Goal: Check status: Check status

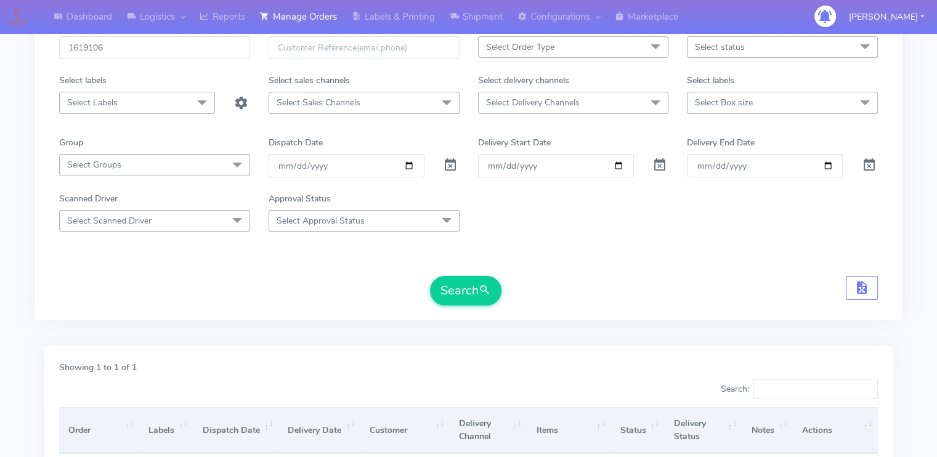
scroll to position [79, 0]
click at [119, 50] on input "1619106" at bounding box center [154, 50] width 191 height 23
type input "1"
paste input "[URL][DOMAIN_NAME]"
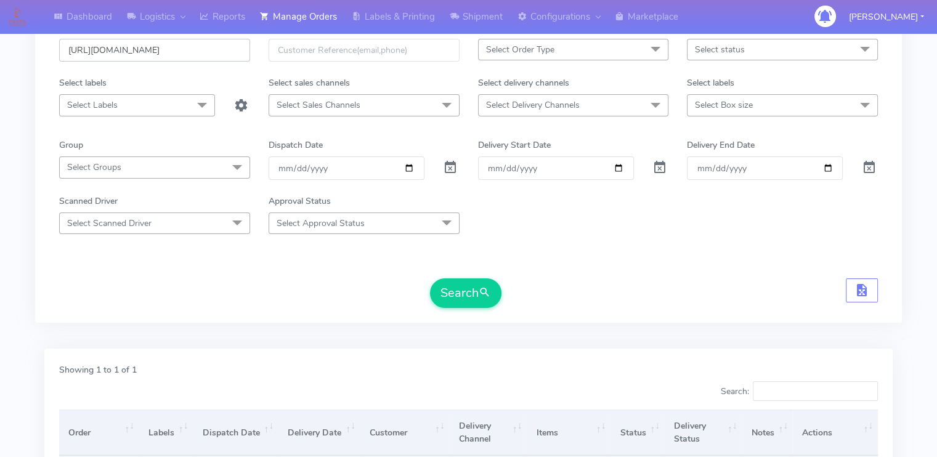
scroll to position [0, 0]
type input "h"
click at [177, 58] on input "text" at bounding box center [154, 50] width 191 height 23
paste input "1621392A"
type input "1621392A"
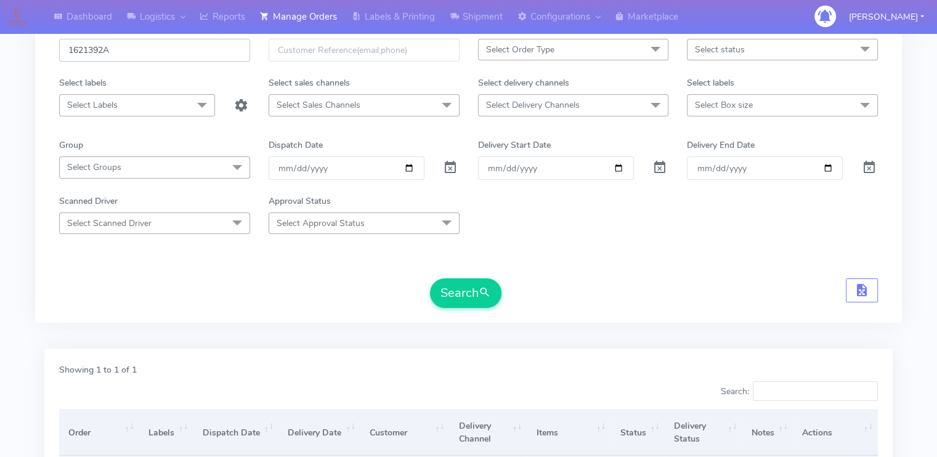
click at [430, 278] on button "Search" at bounding box center [465, 293] width 71 height 30
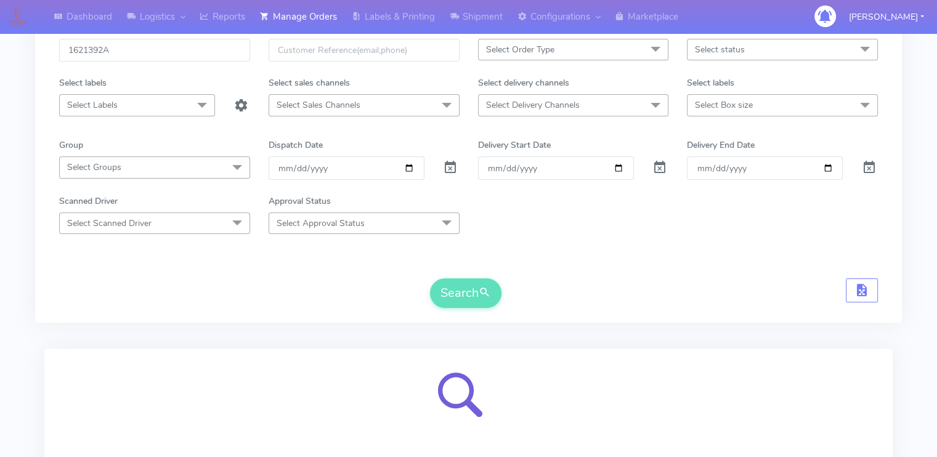
click at [282, 285] on div "Search" at bounding box center [468, 293] width 818 height 30
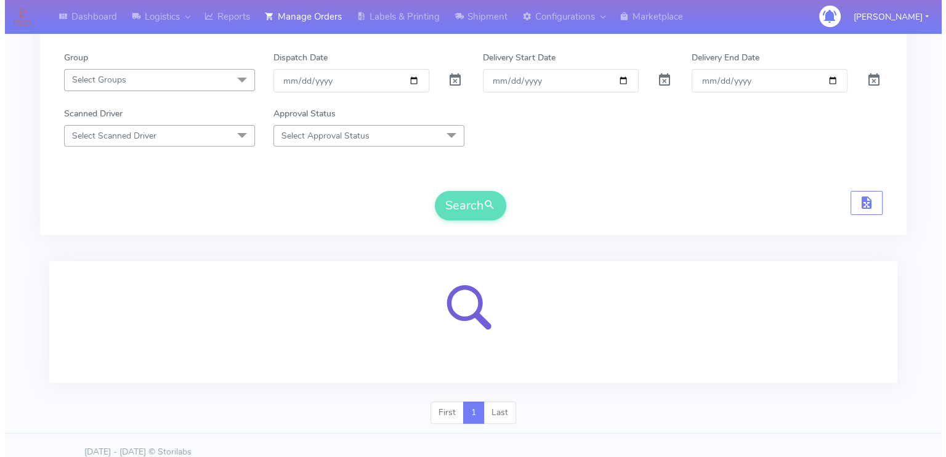
scroll to position [177, 0]
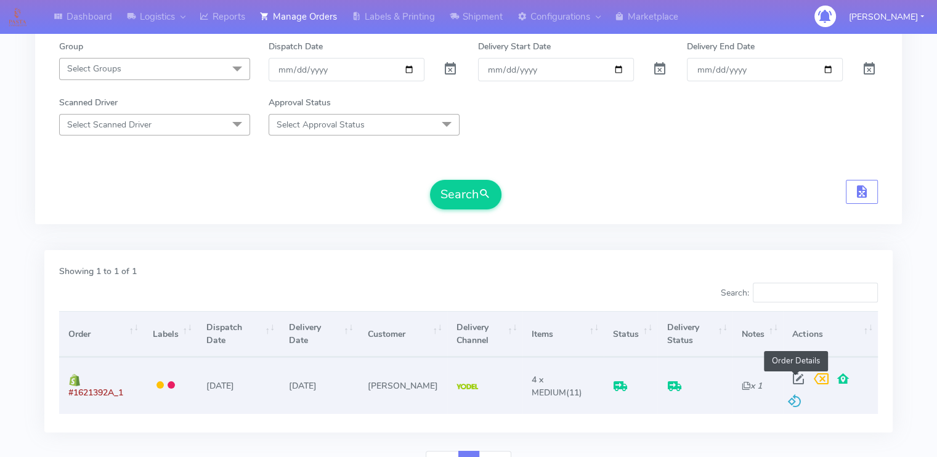
click at [793, 379] on span at bounding box center [798, 382] width 22 height 12
select select "5"
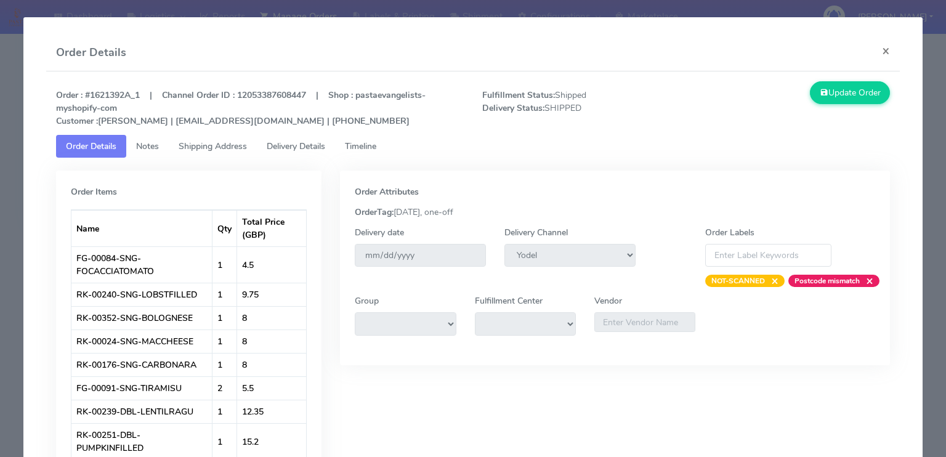
click at [284, 143] on span "Delivery Details" at bounding box center [296, 146] width 58 height 12
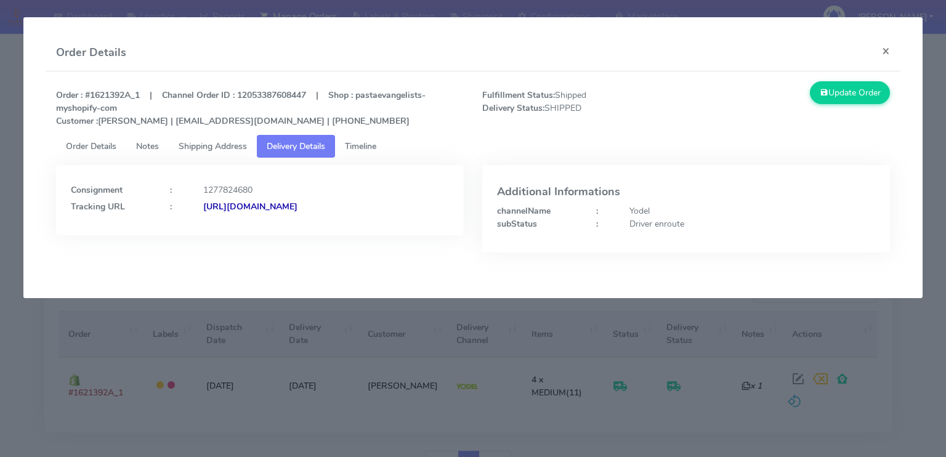
drag, startPoint x: 433, startPoint y: 208, endPoint x: 202, endPoint y: 201, distance: 231.6
click at [202, 201] on div "[URL][DOMAIN_NAME]" at bounding box center [326, 206] width 264 height 13
copy strong "[URL][DOMAIN_NAME]"
click at [297, 201] on strong "[URL][DOMAIN_NAME]" at bounding box center [250, 207] width 94 height 12
